Goal: Information Seeking & Learning: Learn about a topic

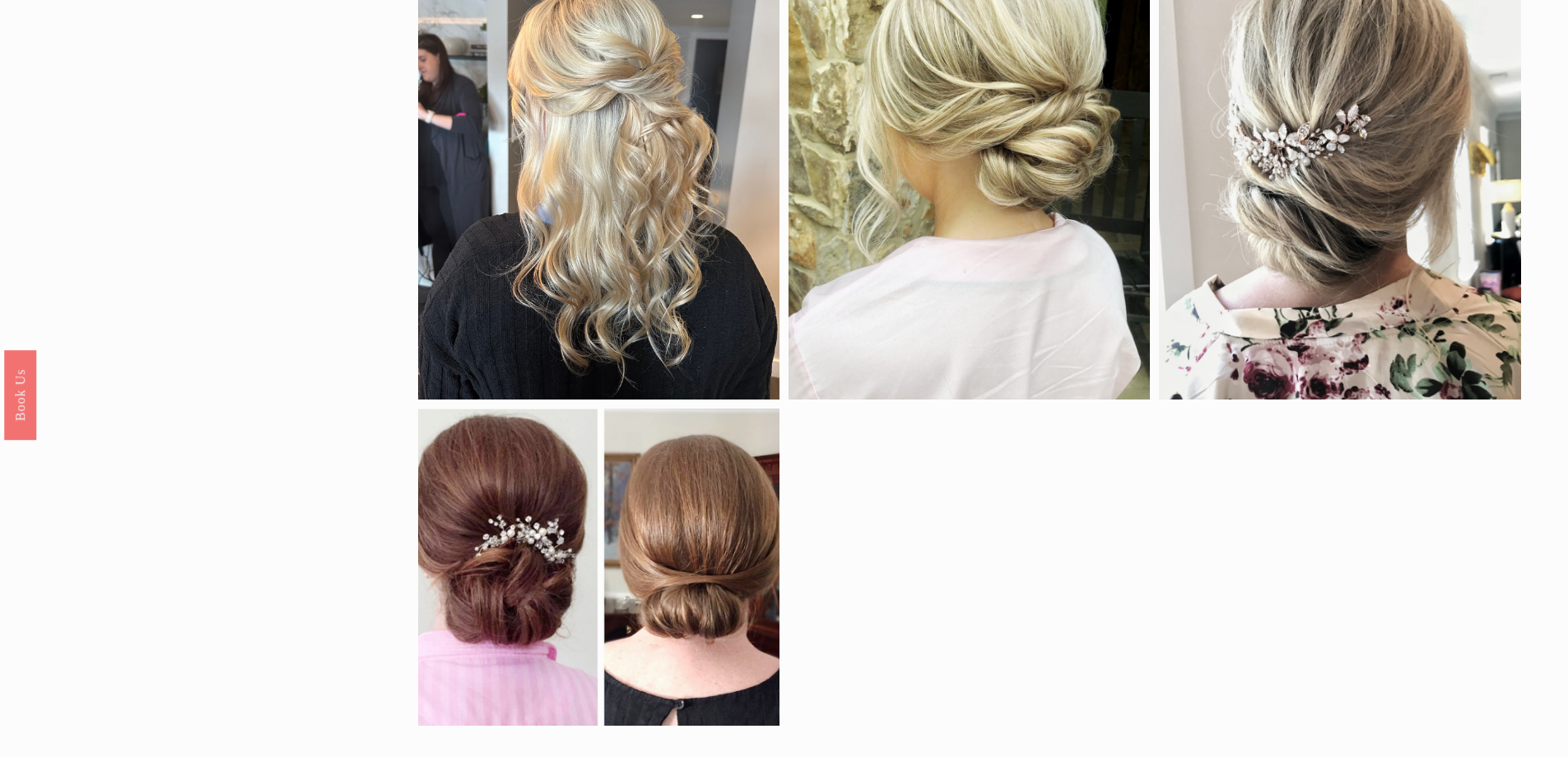
scroll to position [823, 0]
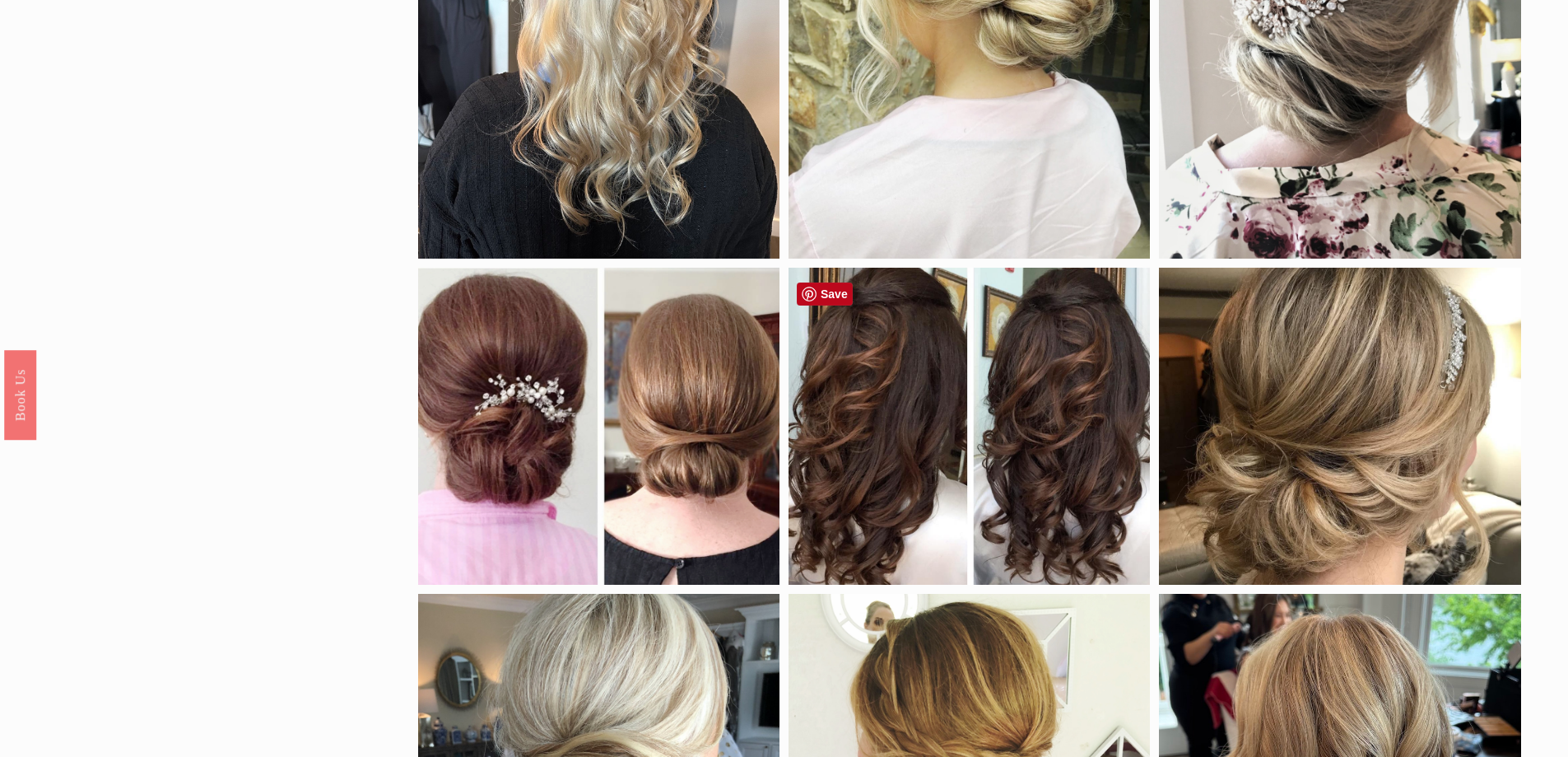
click at [1068, 437] on div at bounding box center [968, 425] width 361 height 317
click at [888, 511] on div at bounding box center [968, 425] width 361 height 317
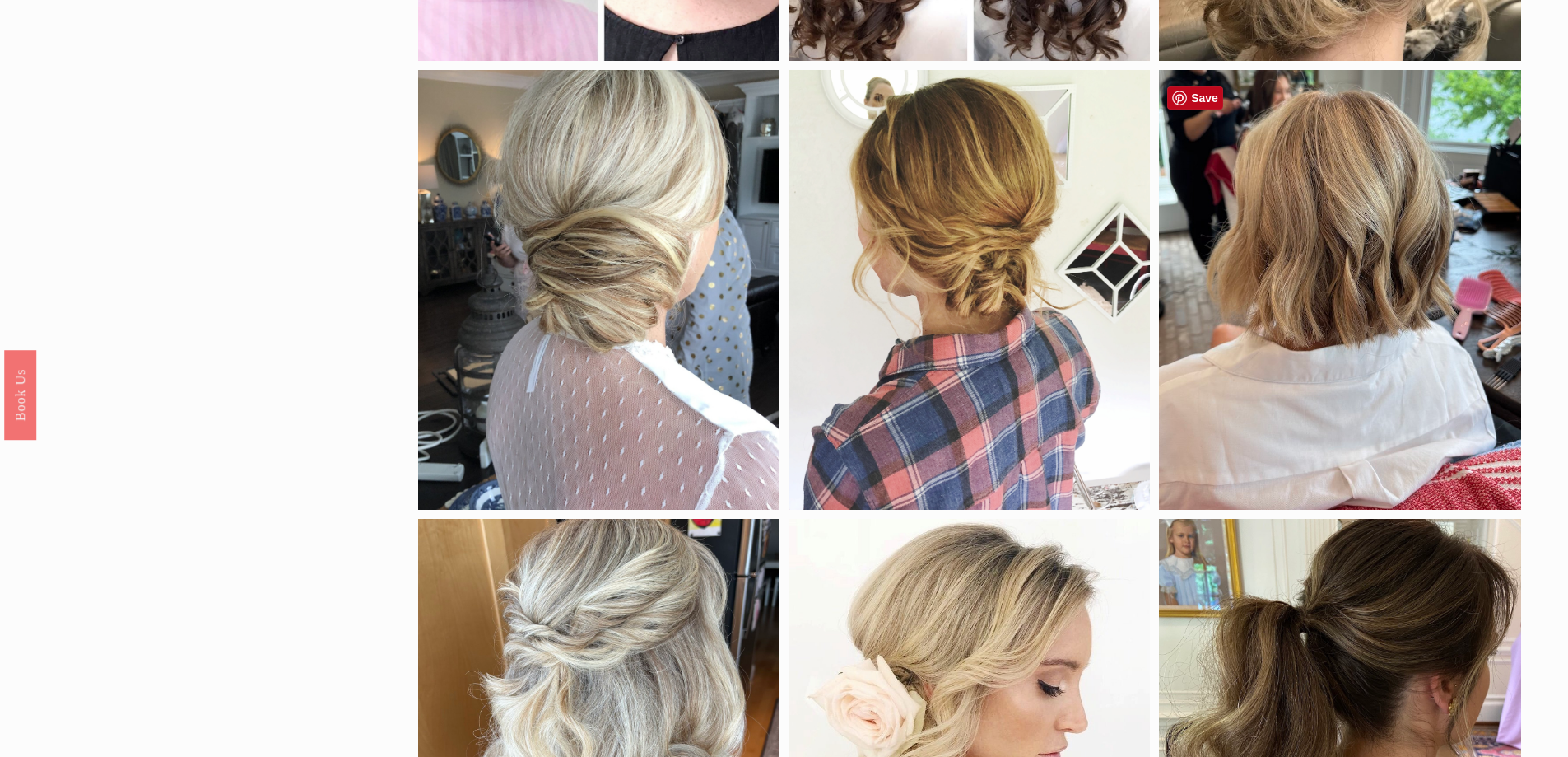
scroll to position [1332, 0]
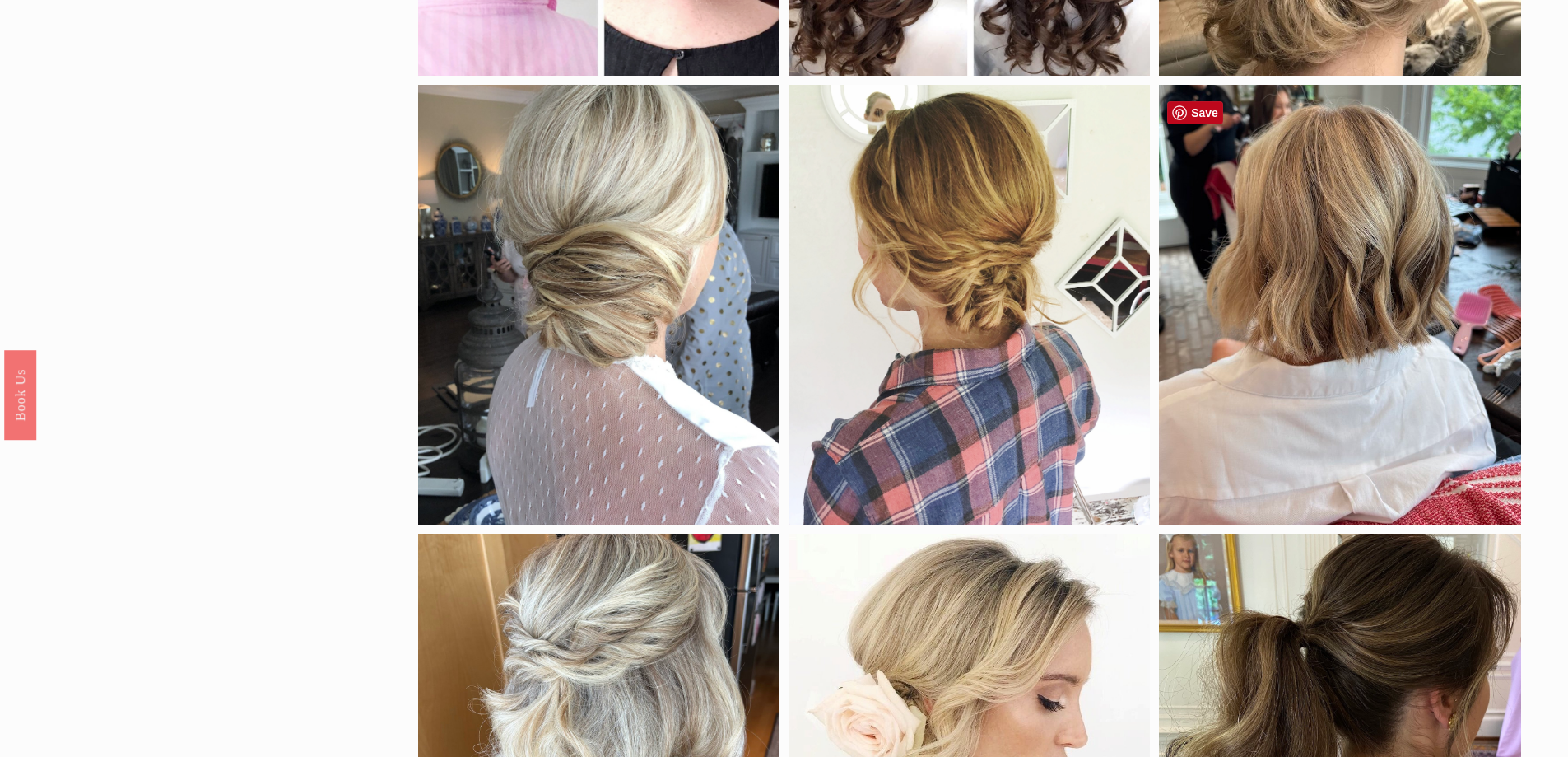
drag, startPoint x: 1158, startPoint y: 420, endPoint x: 327, endPoint y: 314, distance: 837.7
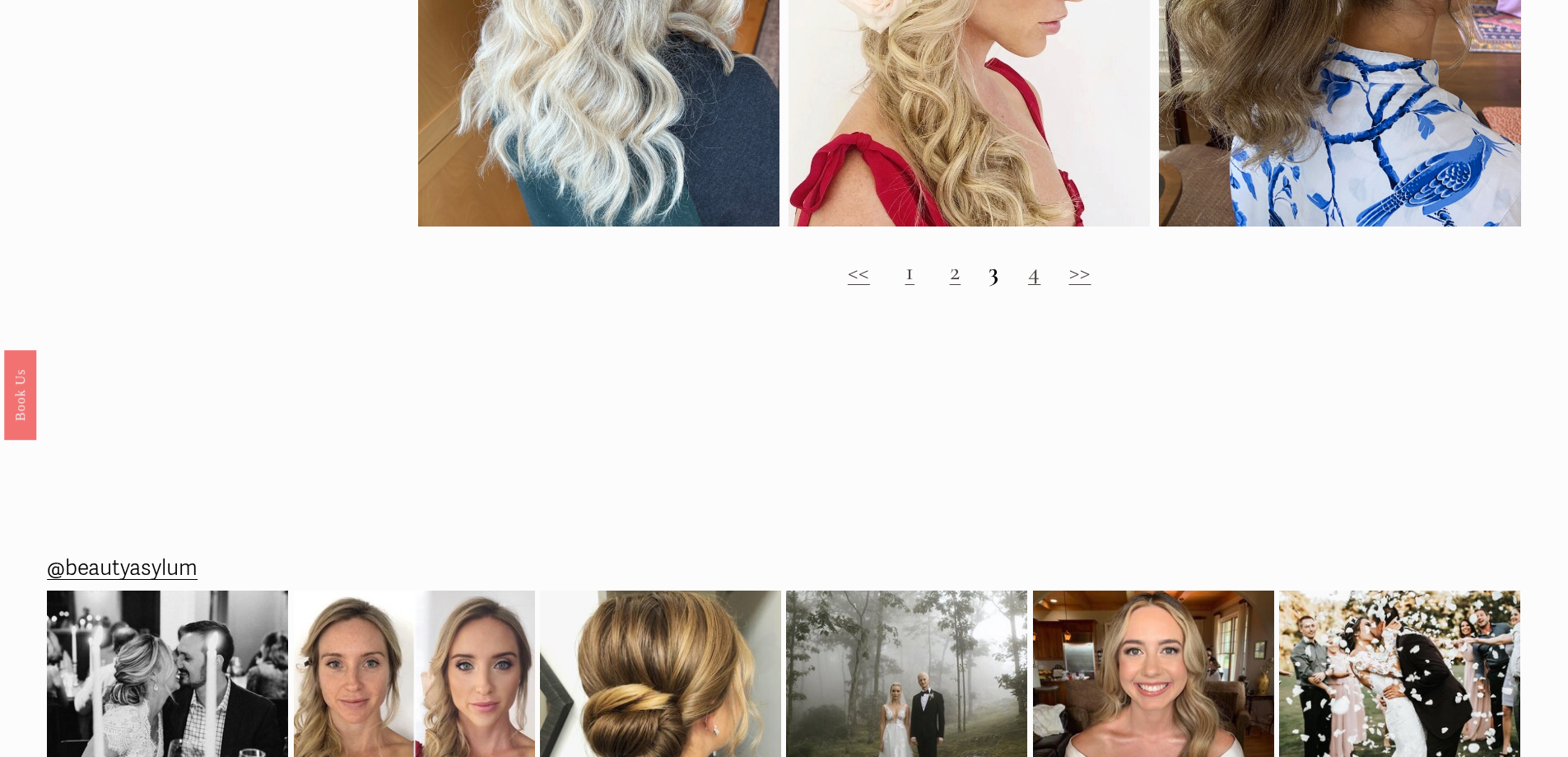
scroll to position [1991, 0]
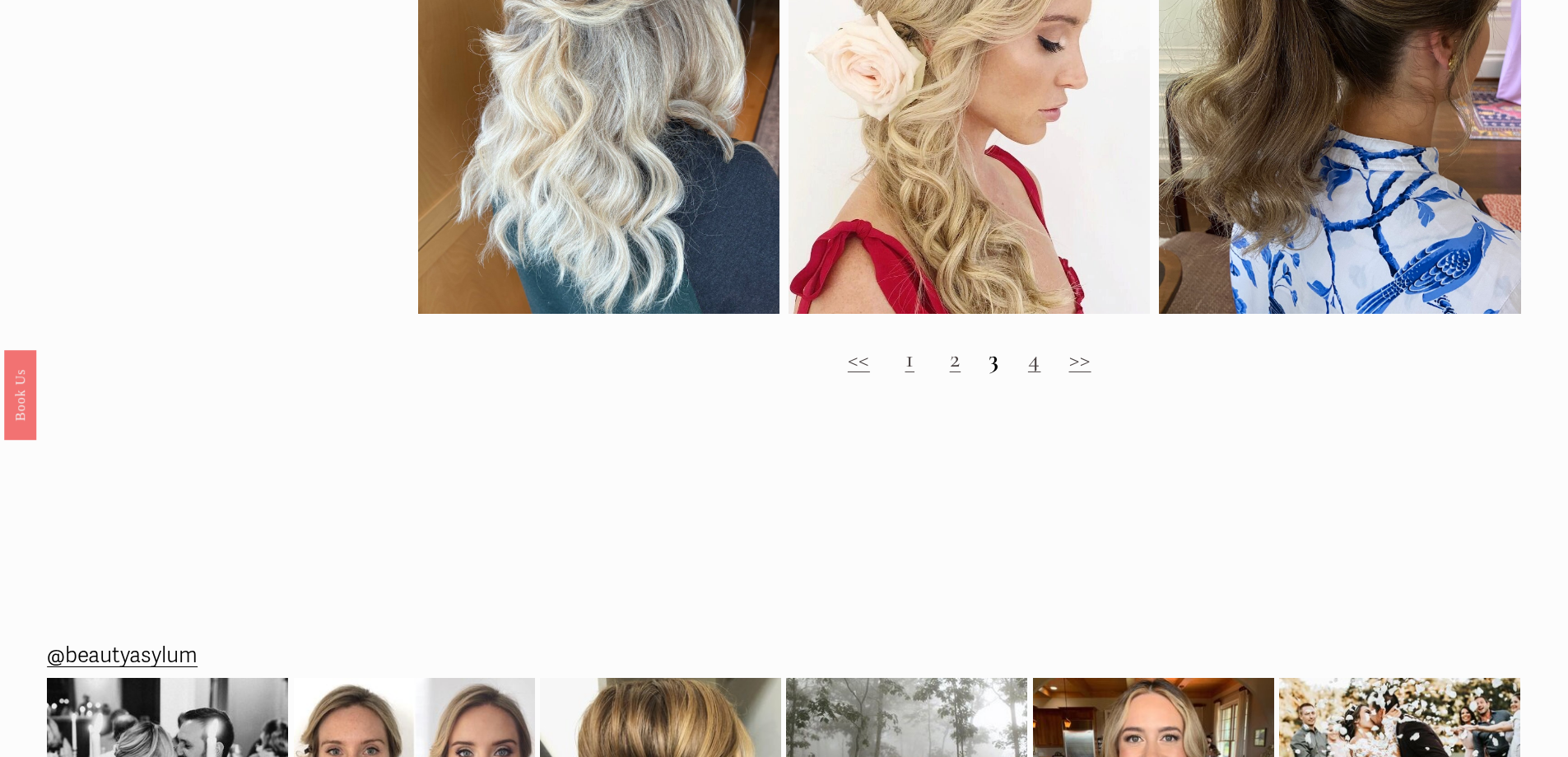
click at [956, 374] on link "2" at bounding box center [955, 358] width 11 height 30
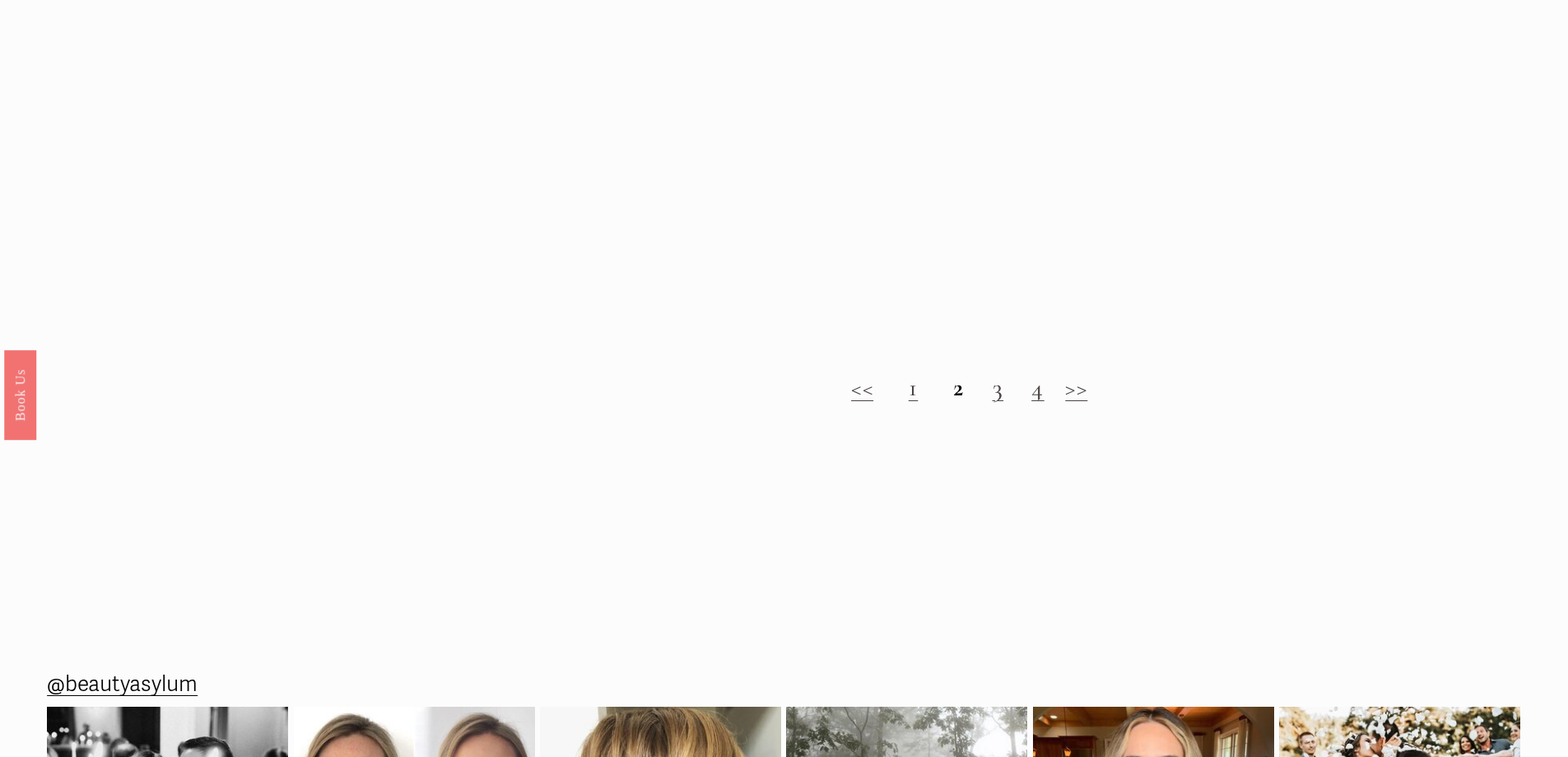
scroll to position [1976, 0]
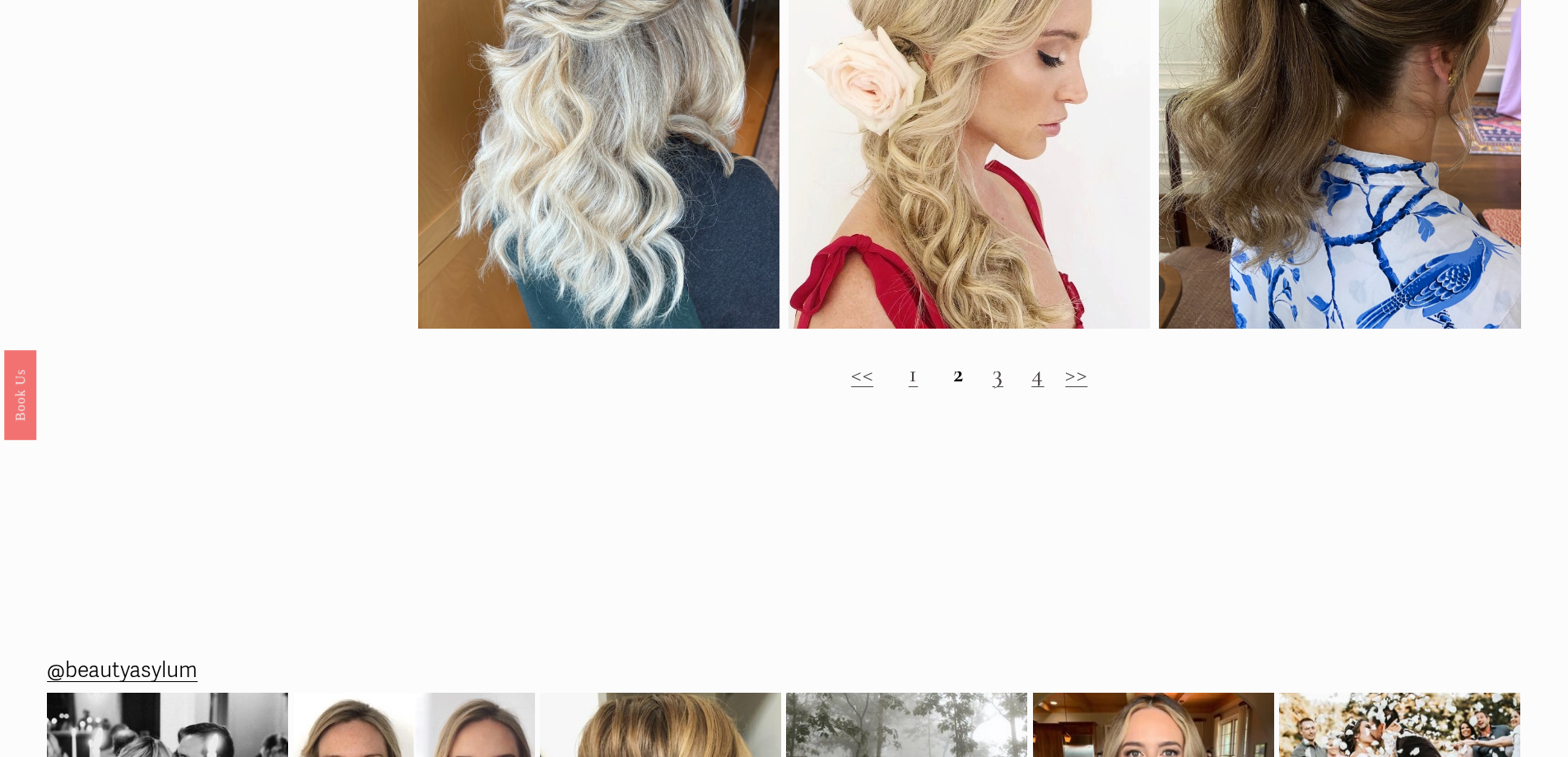
click at [996, 389] on link "3" at bounding box center [998, 373] width 11 height 30
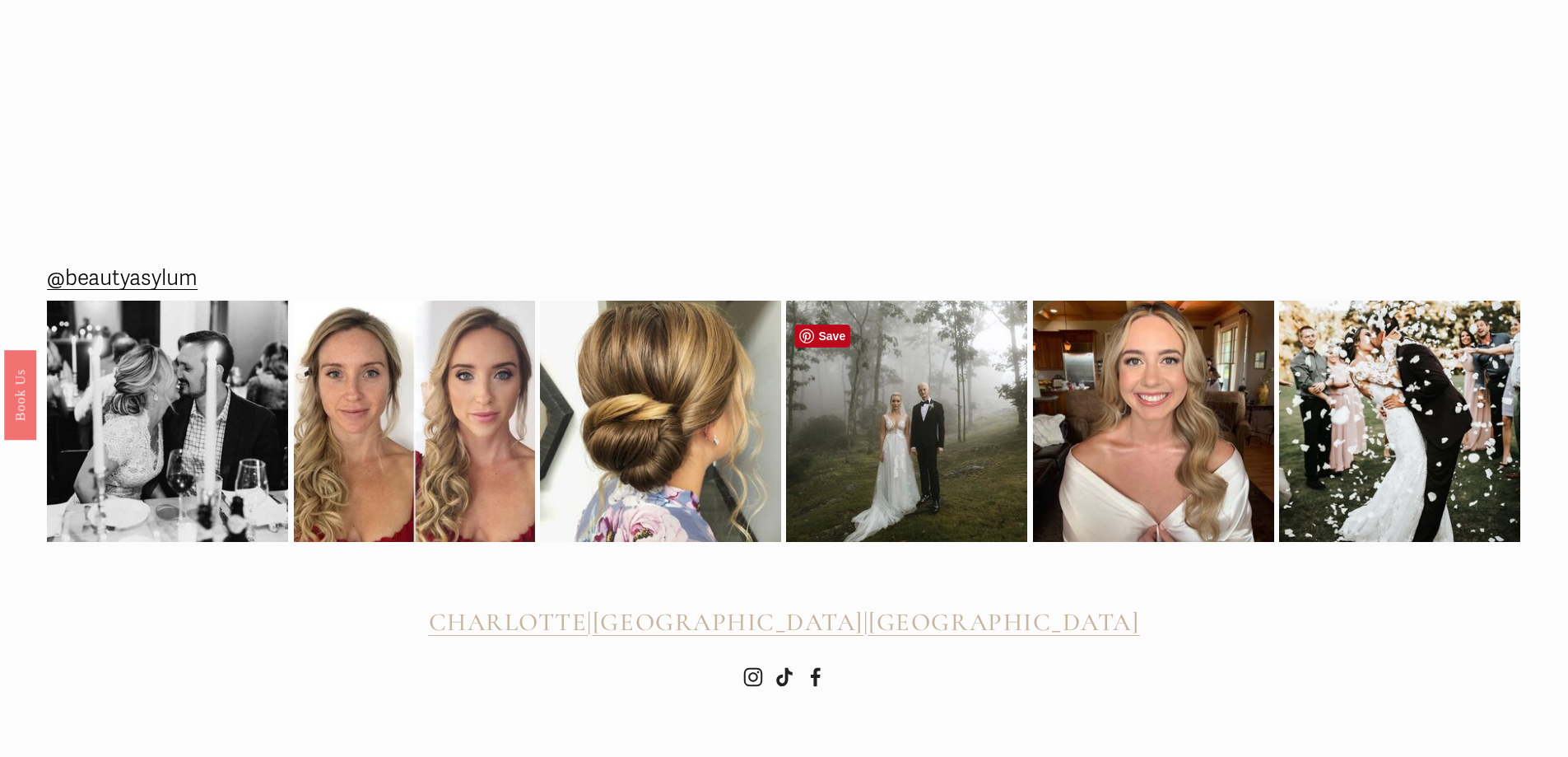
scroll to position [2401, 0]
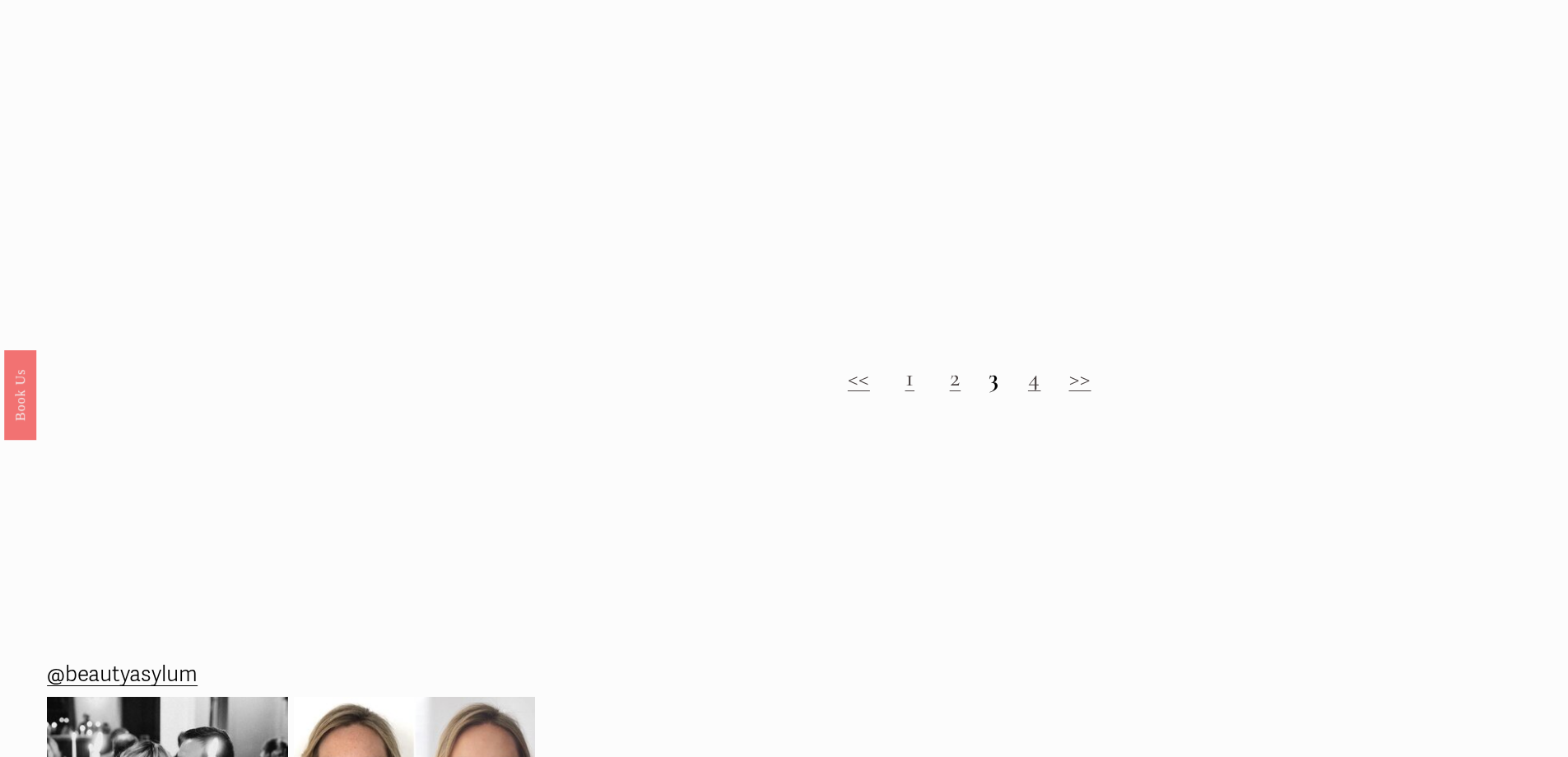
scroll to position [1976, 0]
